Goal: Navigation & Orientation: Find specific page/section

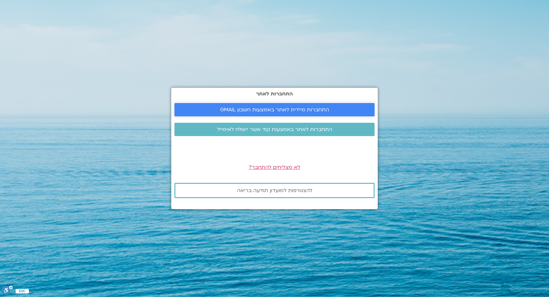
click at [241, 110] on span "התחברות מיידית לאתר באמצעות חשבון GMAIL" at bounding box center [274, 110] width 109 height 6
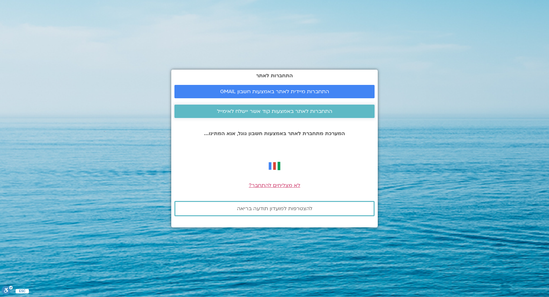
click at [267, 110] on span "התחברות לאתר באמצעות קוד אשר יישלח לאימייל" at bounding box center [274, 111] width 115 height 6
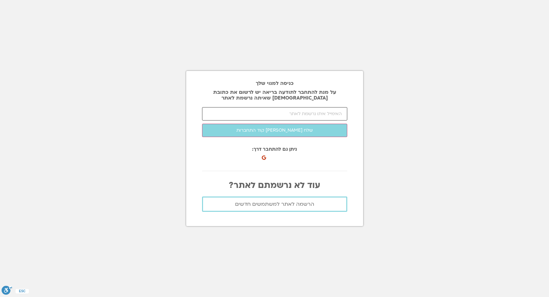
click at [260, 114] on input "email" at bounding box center [274, 113] width 145 height 13
type input "ittaiz@gmail.com"
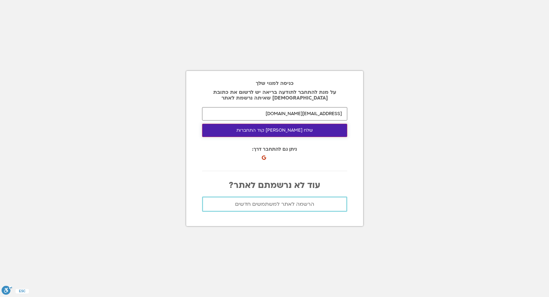
click at [298, 133] on button "שלח לי קוד התחברות" at bounding box center [274, 130] width 145 height 13
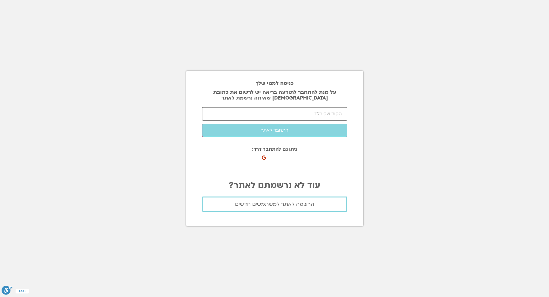
click at [277, 110] on input "number" at bounding box center [274, 113] width 145 height 13
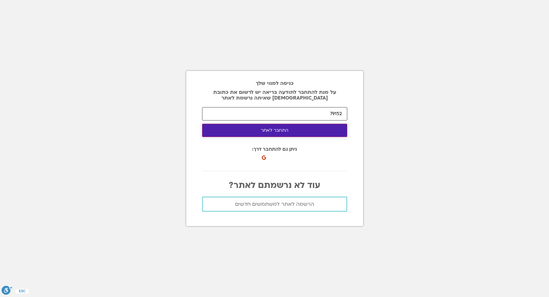
type input "79152"
click at [287, 132] on button "התחבר לאתר" at bounding box center [274, 130] width 145 height 13
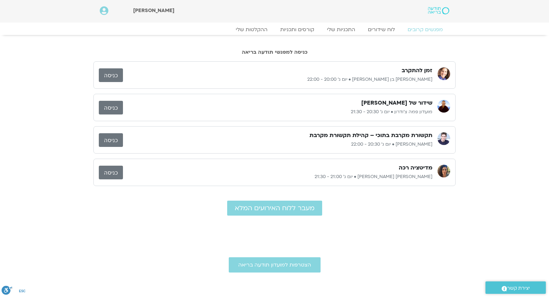
click at [113, 139] on link "כניסה" at bounding box center [111, 140] width 24 height 14
